Goal: Task Accomplishment & Management: Manage account settings

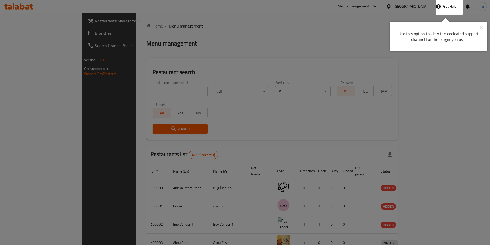
click at [482, 27] on icon "Close" at bounding box center [482, 28] width 4 height 4
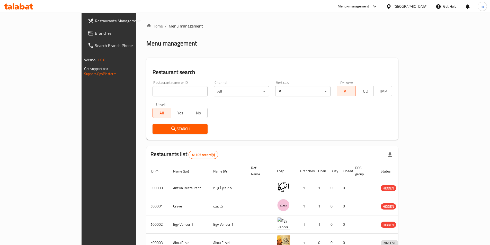
click at [420, 8] on div "[GEOGRAPHIC_DATA]" at bounding box center [411, 7] width 34 height 6
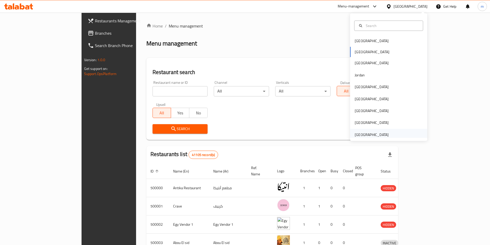
click at [370, 135] on div "[GEOGRAPHIC_DATA]" at bounding box center [372, 135] width 34 height 6
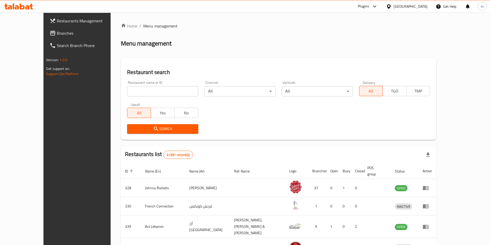
click at [145, 89] on input "search" at bounding box center [162, 91] width 71 height 10
paste input "777794"
type input "777794"
click at [127, 92] on input "777794" at bounding box center [162, 91] width 71 height 10
click at [143, 25] on span "Menu management" at bounding box center [160, 26] width 34 height 6
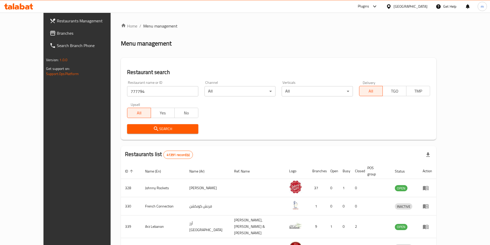
click at [57, 33] on span "Branches" at bounding box center [89, 33] width 64 height 6
